Goal: Task Accomplishment & Management: Manage account settings

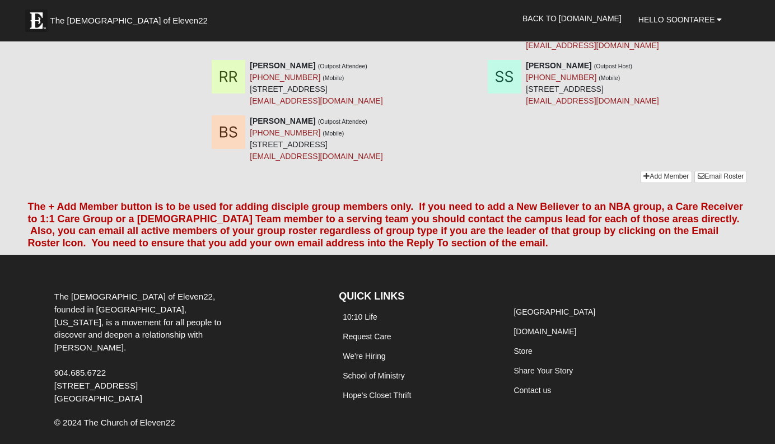
scroll to position [779, 0]
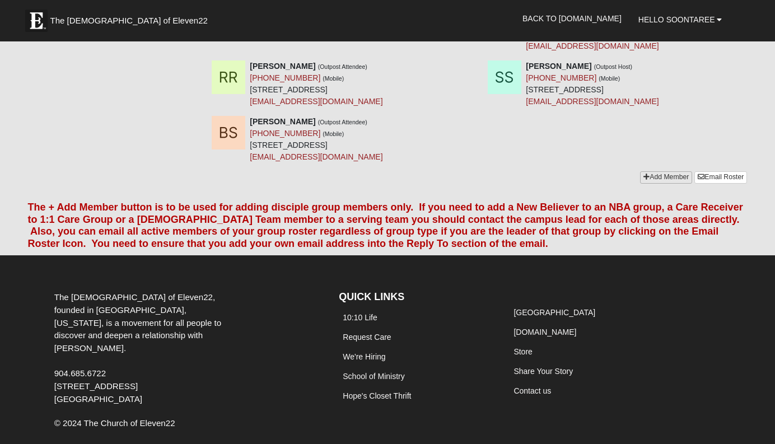
click at [661, 171] on link "Add Member" at bounding box center [666, 177] width 52 height 12
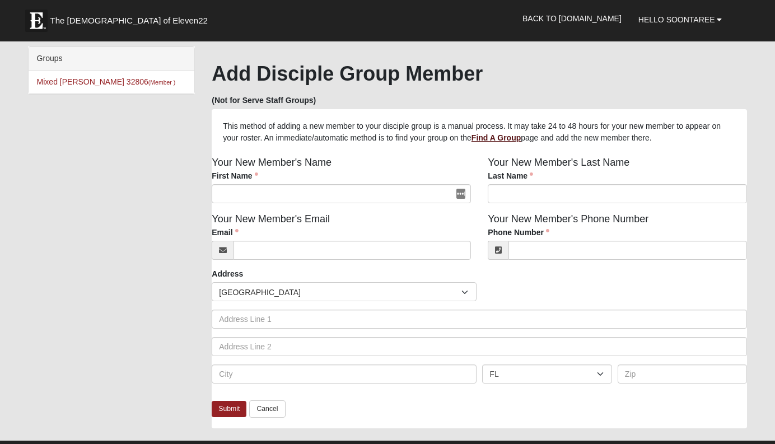
click at [521, 141] on b "Find A Group" at bounding box center [495, 137] width 49 height 9
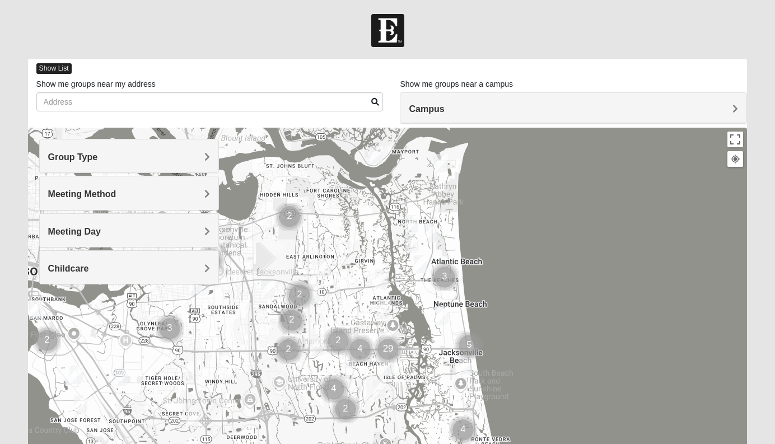
click at [60, 69] on span "Show List" at bounding box center [53, 68] width 35 height 11
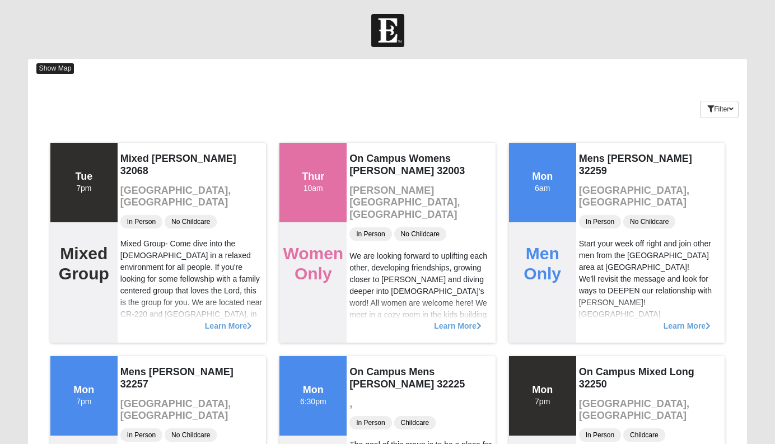
click at [60, 69] on span "Show Map" at bounding box center [55, 68] width 38 height 11
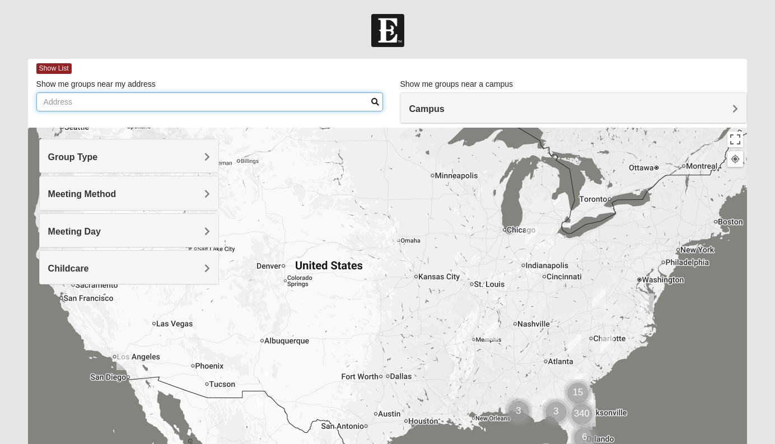
click at [72, 101] on input "Show me groups near my address" at bounding box center [209, 101] width 347 height 19
type input "6"
type input "0"
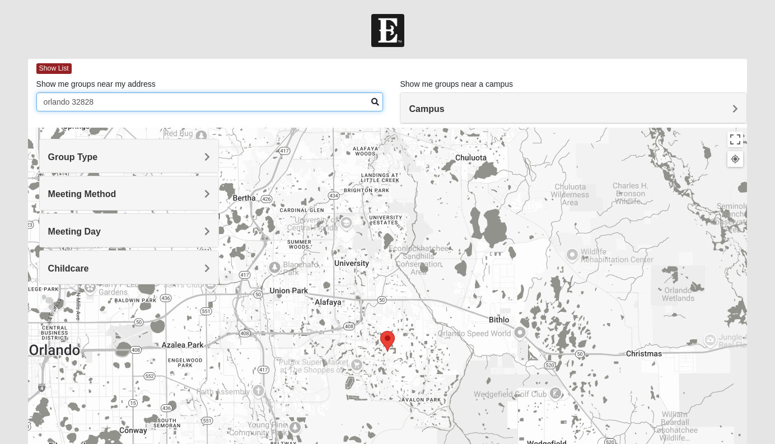
type input "orlando 32828"
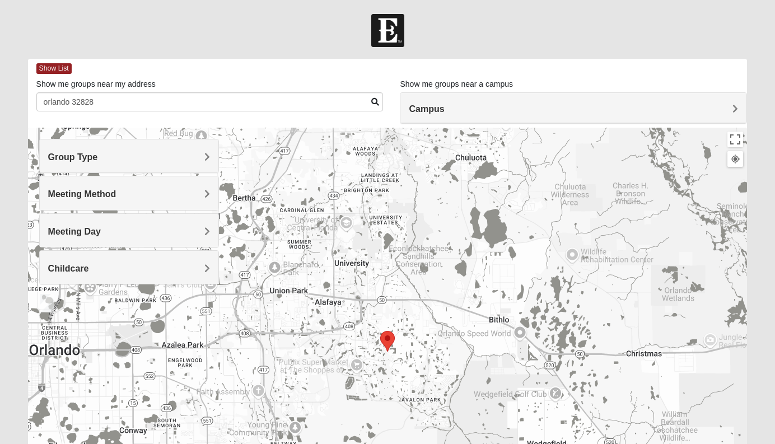
click at [374, 100] on span at bounding box center [375, 102] width 8 height 8
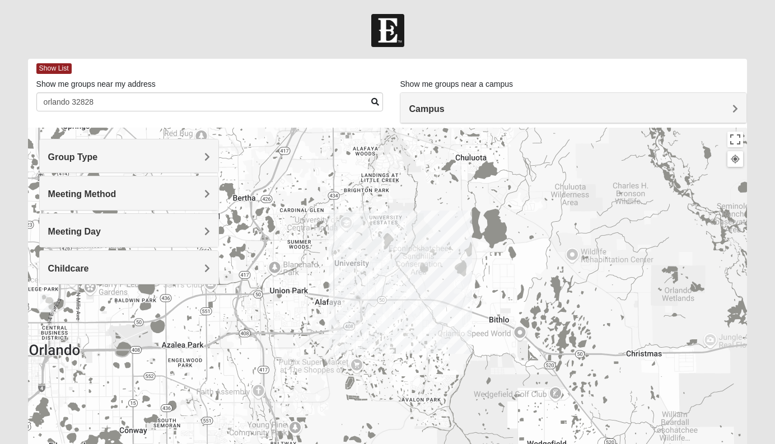
click at [387, 341] on div at bounding box center [387, 352] width 719 height 448
click at [388, 336] on div at bounding box center [387, 352] width 719 height 448
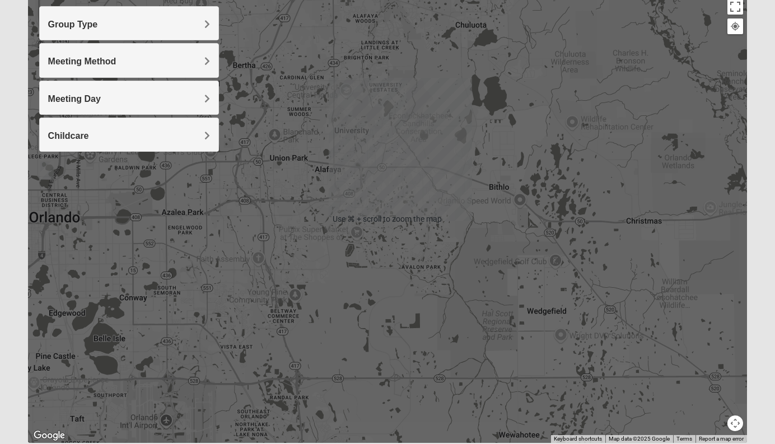
scroll to position [133, 0]
click at [388, 209] on div at bounding box center [387, 219] width 719 height 448
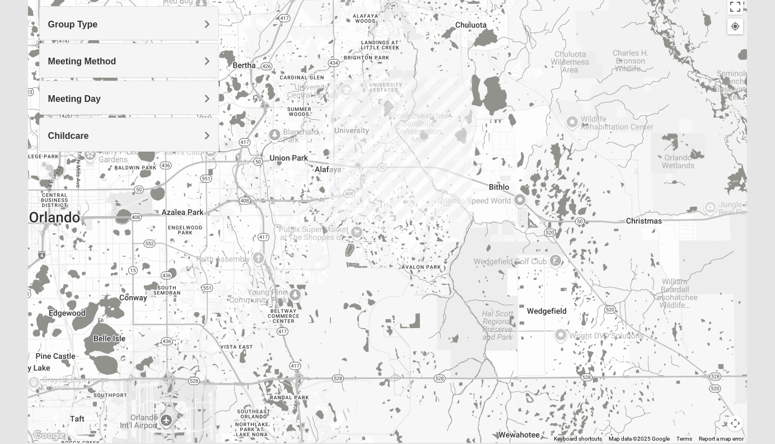
click at [388, 209] on div at bounding box center [387, 219] width 719 height 448
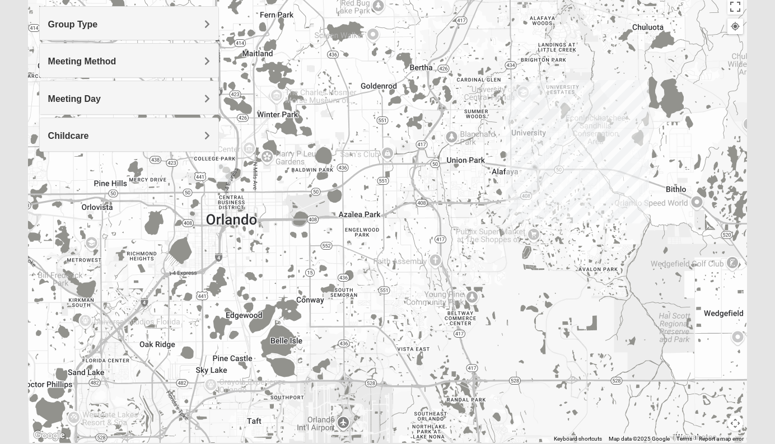
drag, startPoint x: 305, startPoint y: 220, endPoint x: 483, endPoint y: 223, distance: 177.5
click at [483, 223] on div at bounding box center [387, 219] width 719 height 448
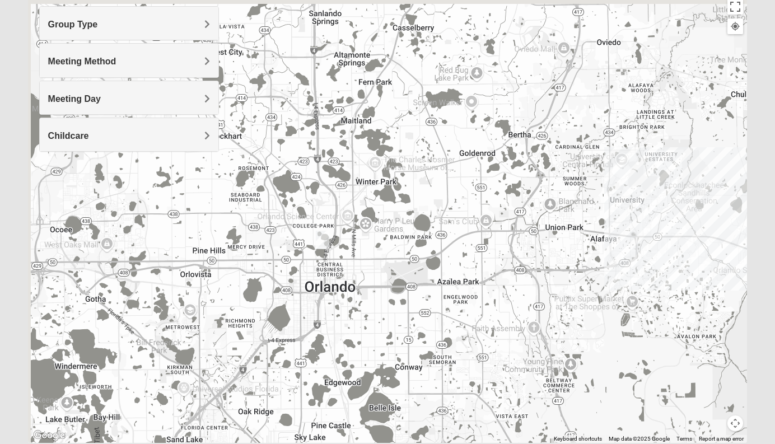
drag, startPoint x: 421, startPoint y: 246, endPoint x: 522, endPoint y: 312, distance: 120.9
click at [522, 312] on div at bounding box center [387, 219] width 719 height 448
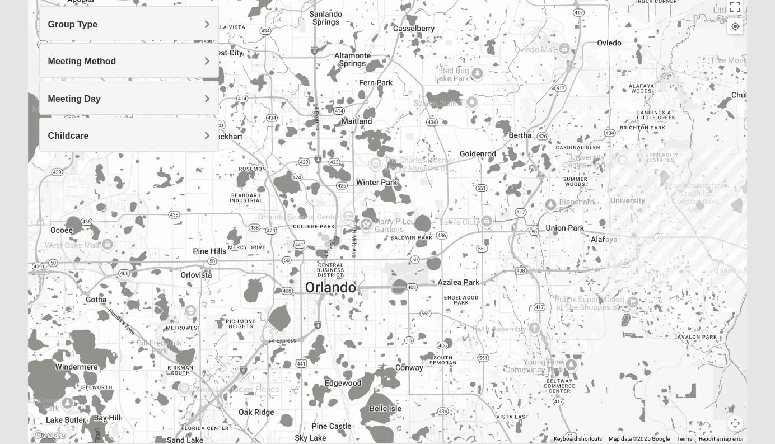
click at [324, 241] on img "Online Mixed Seitz 32804" at bounding box center [322, 240] width 13 height 18
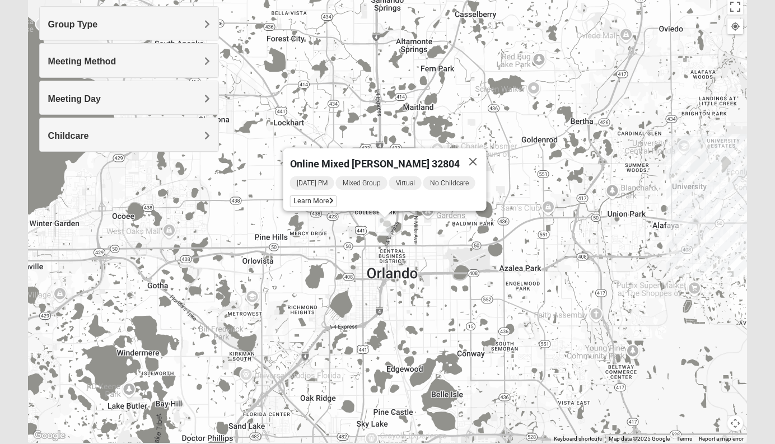
drag, startPoint x: 291, startPoint y: 292, endPoint x: 504, endPoint y: 262, distance: 215.9
click at [504, 262] on div "Online Mixed Seitz 32804 Tuesday PM Mixed Group Virtual No Childcare Learn More" at bounding box center [387, 219] width 719 height 448
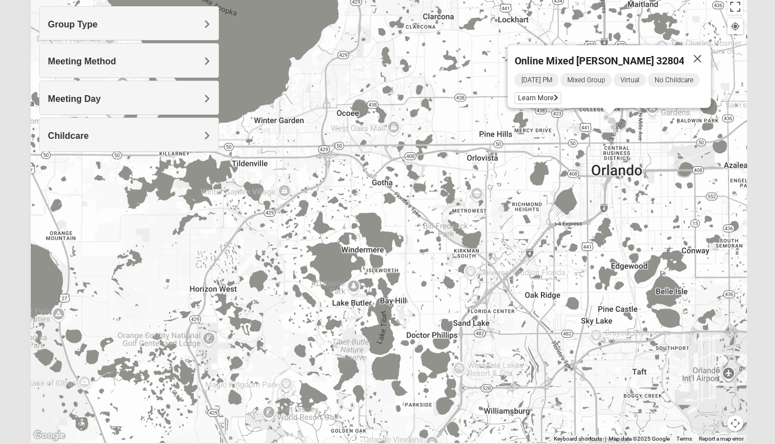
drag, startPoint x: 356, startPoint y: 322, endPoint x: 434, endPoint y: 226, distance: 123.7
click at [434, 226] on div "Online Mixed Seitz 32804 Tuesday PM Mixed Group Virtual No Childcare Learn More" at bounding box center [387, 219] width 719 height 448
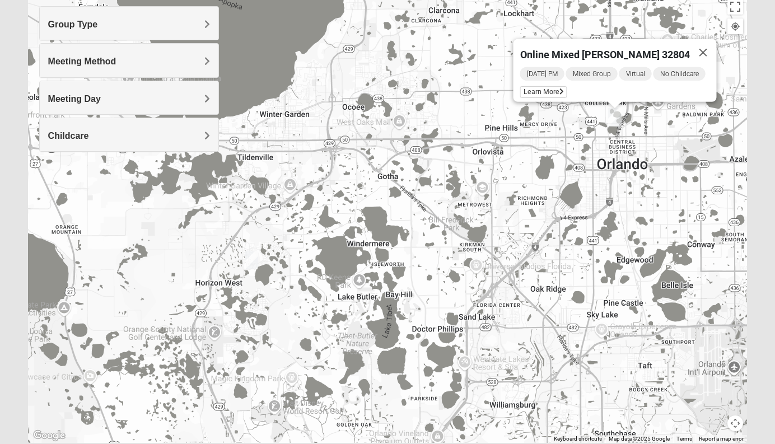
click at [255, 260] on img "Mixed Lange 34787" at bounding box center [251, 260] width 13 height 18
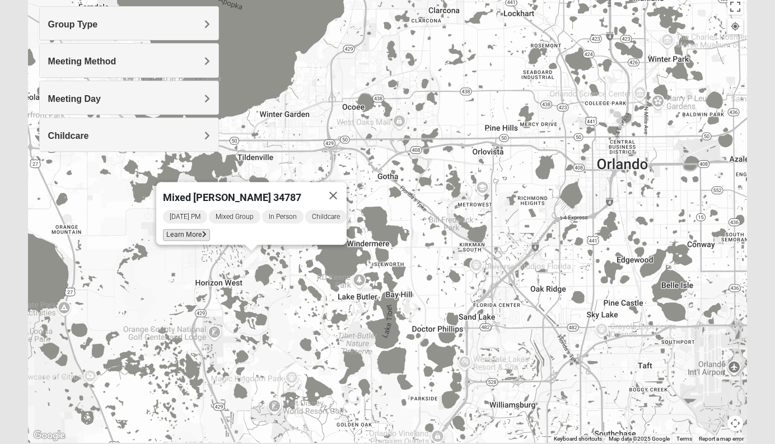
click at [202, 231] on icon at bounding box center [204, 234] width 4 height 7
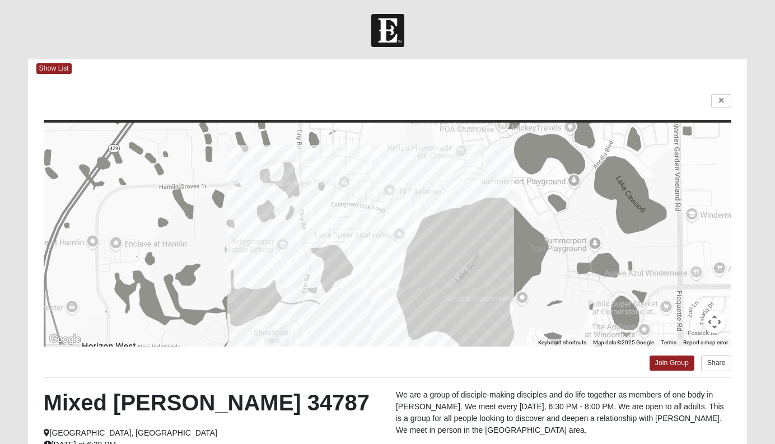
scroll to position [0, 0]
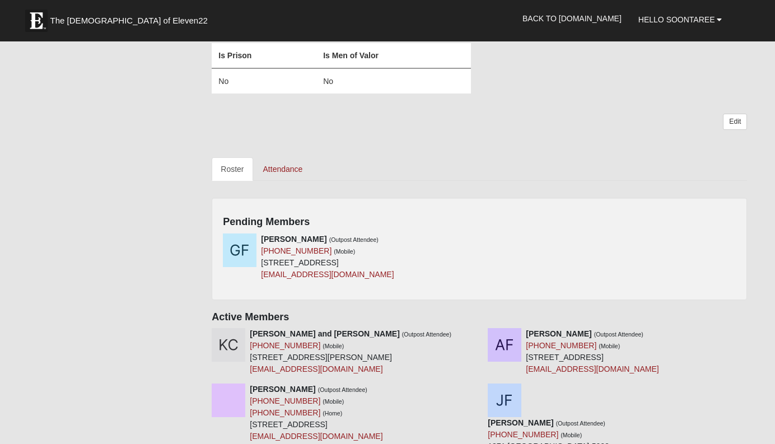
scroll to position [181, 0]
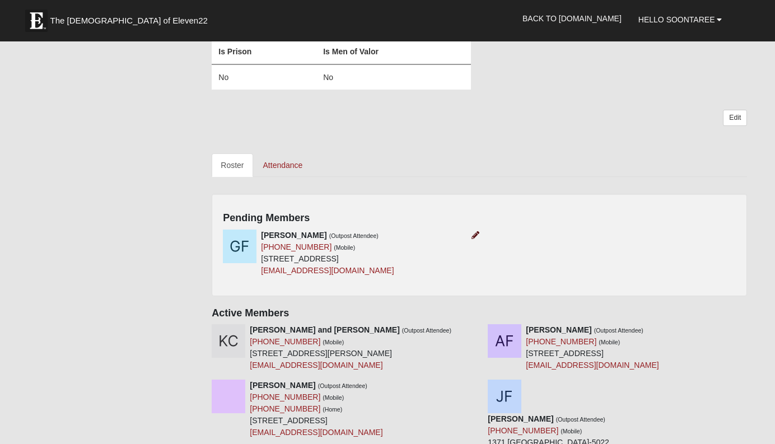
click at [475, 234] on icon at bounding box center [475, 235] width 8 height 8
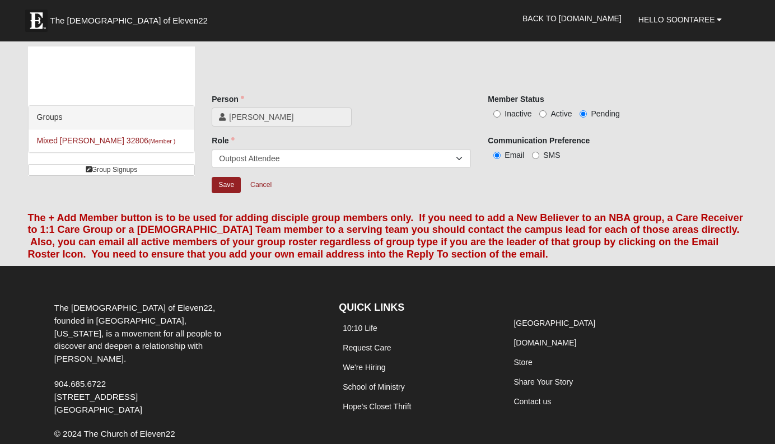
click at [543, 115] on input "Active" at bounding box center [542, 113] width 7 height 7
radio input "true"
click at [217, 189] on input "Save" at bounding box center [226, 185] width 29 height 16
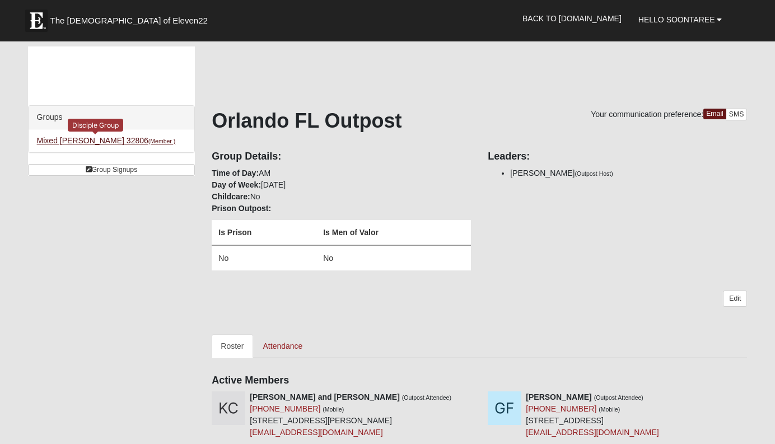
click at [115, 141] on link "Mixed Kallenbach 32806 (Member )" at bounding box center [106, 140] width 139 height 9
